Goal: Information Seeking & Learning: Understand process/instructions

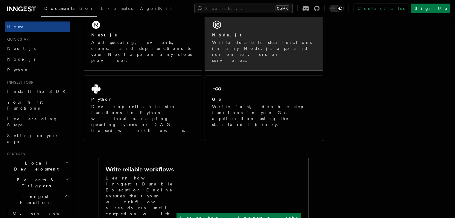
scroll to position [60, 0]
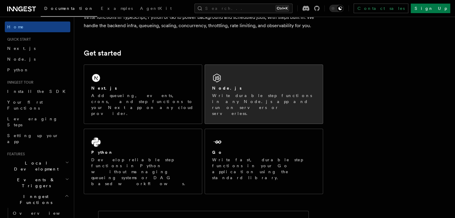
click at [251, 91] on div "Node.js Write durable step functions in any Node.js app and run on servers or s…" at bounding box center [263, 100] width 103 height 31
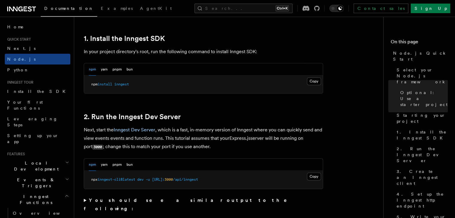
scroll to position [389, 0]
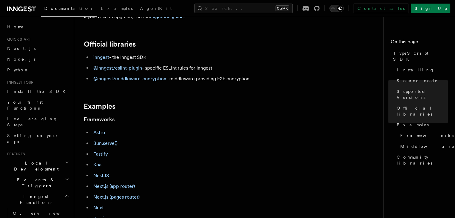
scroll to position [239, 0]
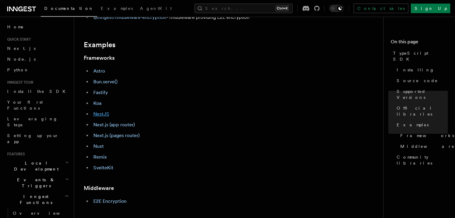
click at [103, 114] on link "NestJS" at bounding box center [101, 114] width 16 height 6
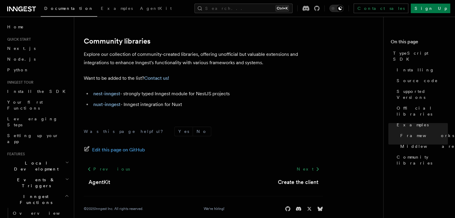
scroll to position [435, 0]
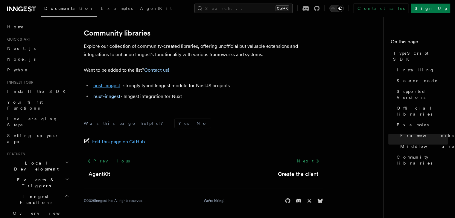
click at [109, 88] on link "nest-inngest" at bounding box center [106, 86] width 27 height 6
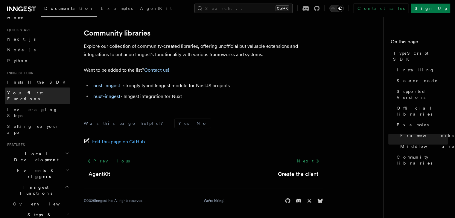
scroll to position [0, 0]
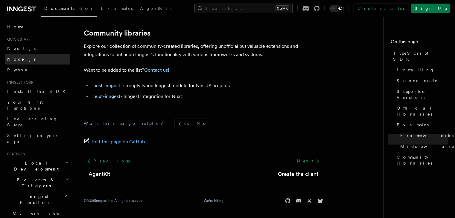
click at [24, 59] on link "Node.js" at bounding box center [37, 59] width 65 height 11
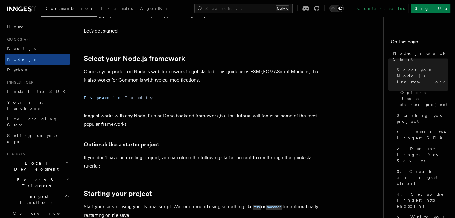
scroll to position [120, 0]
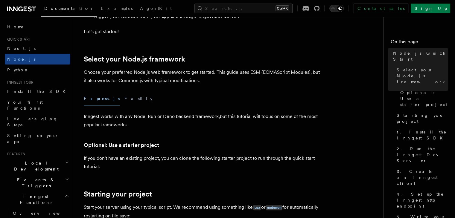
drag, startPoint x: 115, startPoint y: 100, endPoint x: 104, endPoint y: 100, distance: 10.8
click at [124, 100] on button "Fastify" at bounding box center [138, 98] width 28 height 13
click at [100, 100] on button "Express.js" at bounding box center [102, 98] width 36 height 13
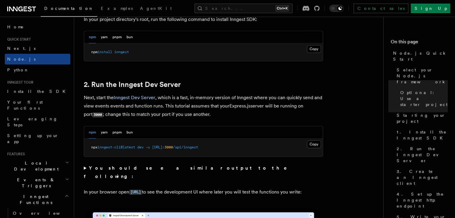
scroll to position [419, 0]
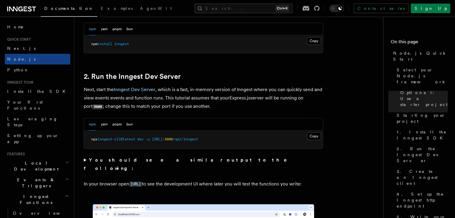
click at [213, 135] on pre "npx inngest-cli@latest dev -u http://localhost: 3000 /api/inngest" at bounding box center [203, 140] width 239 height 18
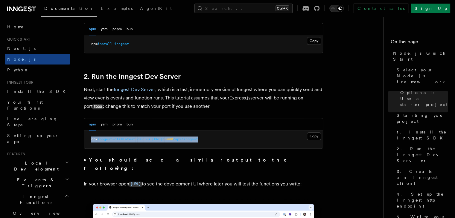
drag, startPoint x: 91, startPoint y: 141, endPoint x: 234, endPoint y: 144, distance: 143.0
click at [234, 144] on pre "npx inngest-cli@latest dev -u http://localhost: 3000 /api/inngest" at bounding box center [203, 140] width 239 height 18
copy span "npx inngest-cli@latest dev -u http://localhost: 3000 /api/inngest"
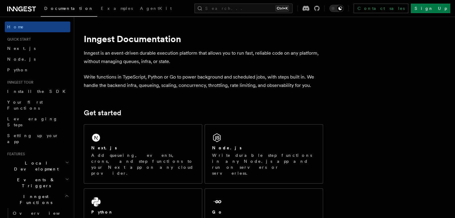
scroll to position [90, 0]
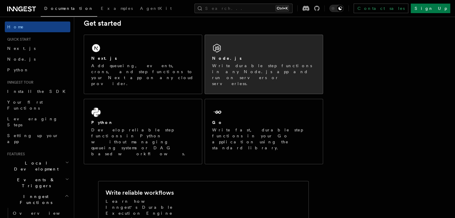
click at [236, 63] on p "Write durable step functions in any Node.js app and run on servers or serverles…" at bounding box center [263, 75] width 103 height 24
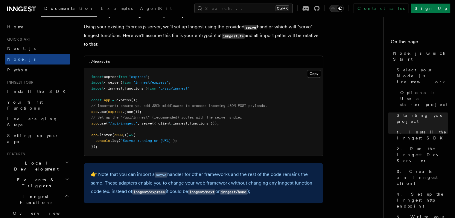
scroll to position [927, 0]
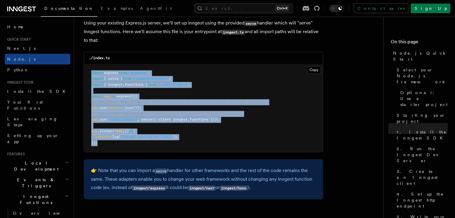
drag, startPoint x: 101, startPoint y: 144, endPoint x: 87, endPoint y: 75, distance: 70.1
click at [87, 75] on pre "import express from "express" ; import { serve } from "inngest/express" ; impor…" at bounding box center [203, 108] width 239 height 88
click at [311, 71] on button "Copy Copied" at bounding box center [314, 70] width 14 height 8
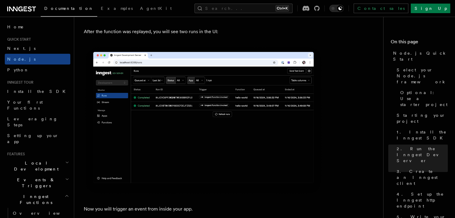
scroll to position [2811, 0]
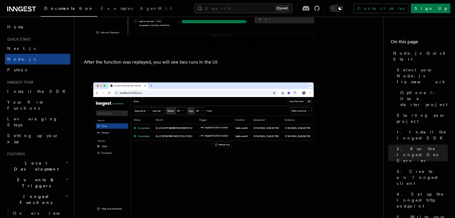
click at [154, 66] on p "After the function was replayed, you will see two runs in the UI:" at bounding box center [203, 62] width 239 height 8
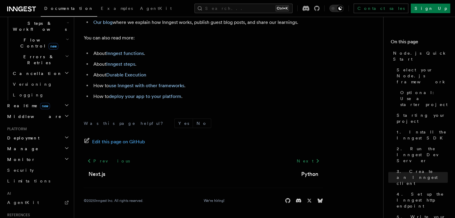
scroll to position [239, 0]
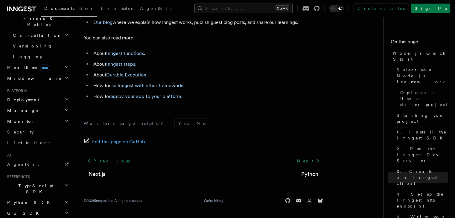
click at [236, 7] on button "Search... Ctrl+K" at bounding box center [243, 9] width 98 height 10
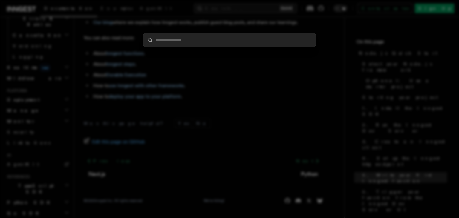
drag, startPoint x: 162, startPoint y: 86, endPoint x: 87, endPoint y: 112, distance: 78.8
click at [161, 86] on div at bounding box center [229, 109] width 459 height 218
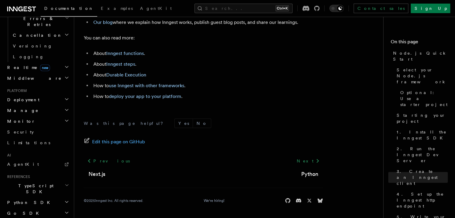
click at [18, 183] on span "TypeScript SDK" at bounding box center [35, 189] width 60 height 12
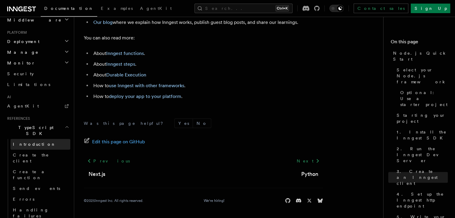
scroll to position [299, 0]
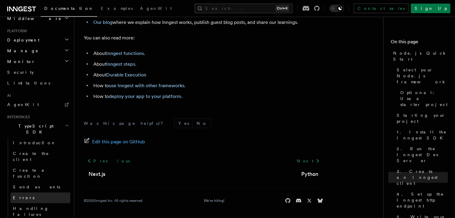
click at [27, 193] on link "Errors" at bounding box center [40, 198] width 60 height 11
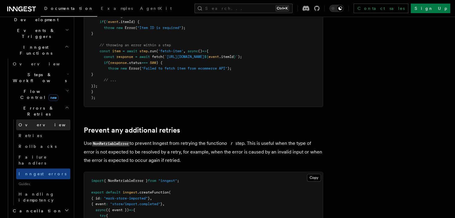
scroll to position [120, 0]
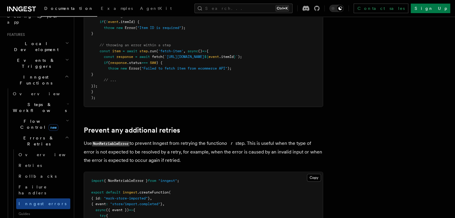
click at [32, 102] on span "Steps & Workflows" at bounding box center [38, 108] width 56 height 12
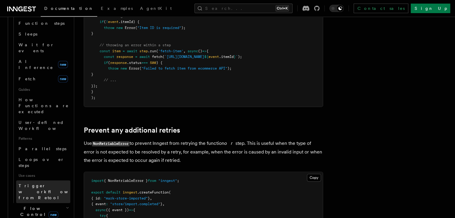
scroll to position [239, 0]
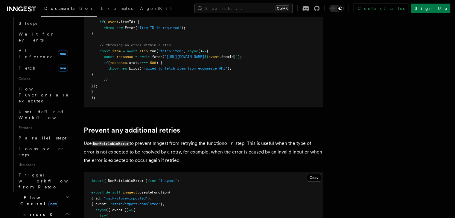
click at [245, 14] on div "Documentation Examples AgentKit Search... Ctrl+K Contact sales Sign Up" at bounding box center [227, 8] width 455 height 17
click at [240, 7] on button "Search... Ctrl+K" at bounding box center [243, 9] width 98 height 10
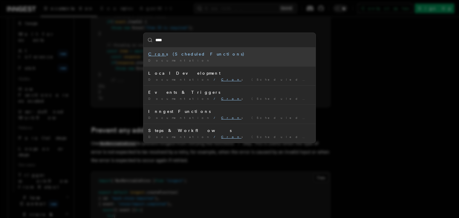
type input "*****"
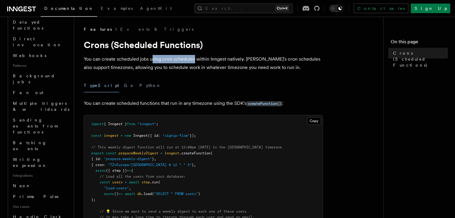
drag, startPoint x: 151, startPoint y: 58, endPoint x: 193, endPoint y: 62, distance: 42.4
click at [193, 62] on p "You can create scheduled jobs using cron schedules within Inngest natively. [PE…" at bounding box center [203, 63] width 239 height 17
drag, startPoint x: 195, startPoint y: 60, endPoint x: 244, endPoint y: 59, distance: 49.4
click at [244, 59] on p "You can create scheduled jobs using cron schedules within Inngest natively. [PE…" at bounding box center [203, 63] width 239 height 17
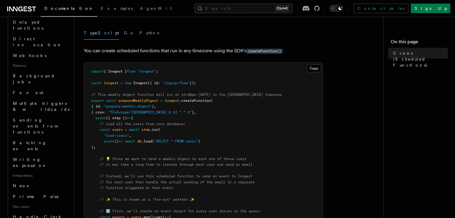
scroll to position [60, 0]
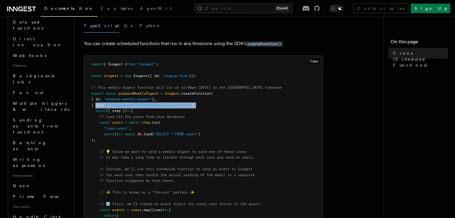
drag, startPoint x: 95, startPoint y: 106, endPoint x: 181, endPoint y: 106, distance: 85.5
drag, startPoint x: 96, startPoint y: 106, endPoint x: 176, endPoint y: 105, distance: 80.2
click at [176, 105] on span "{ cron : "TZ=Europe/[GEOGRAPHIC_DATA] 0 12 * * 5" } ," at bounding box center [143, 105] width 105 height 4
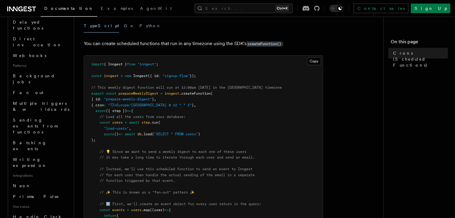
click at [194, 105] on span "," at bounding box center [195, 105] width 2 height 4
click at [192, 105] on span "}" at bounding box center [193, 105] width 2 height 4
drag, startPoint x: 177, startPoint y: 106, endPoint x: 95, endPoint y: 108, distance: 81.7
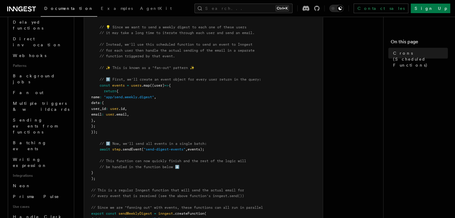
scroll to position [209, 0]
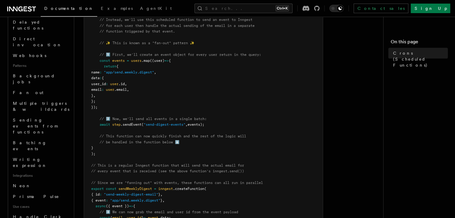
drag, startPoint x: 100, startPoint y: 126, endPoint x: 213, endPoint y: 126, distance: 113.3
click at [213, 126] on pre "import { Inngest } from "inngest" ; const inngest = new Inngest ({ id : "signup…" at bounding box center [203, 90] width 239 height 368
click at [224, 116] on pre "import { Inngest } from "inngest" ; const inngest = new Inngest ({ id : "signup…" at bounding box center [203, 90] width 239 height 368
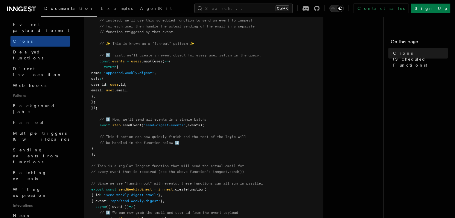
scroll to position [199, 0]
